Goal: Navigation & Orientation: Find specific page/section

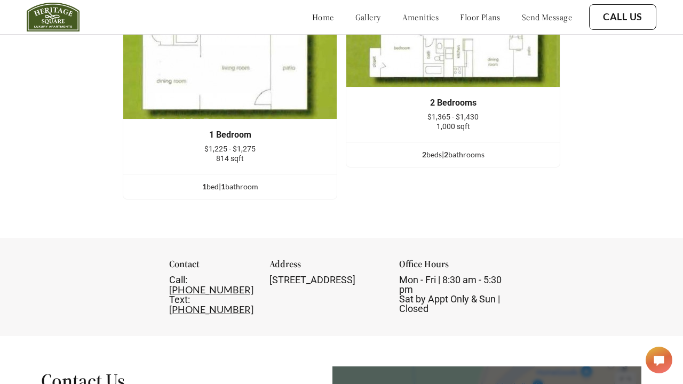
scroll to position [1654, 0]
